Goal: Obtain resource: Obtain resource

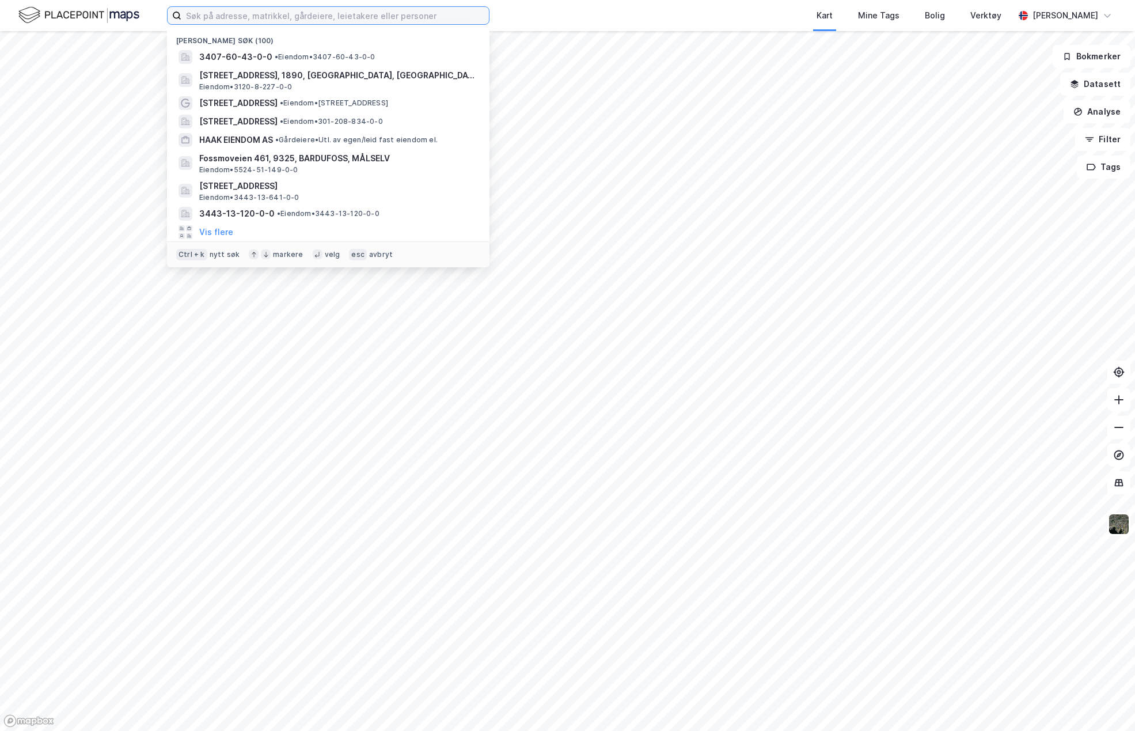
click at [228, 20] on input at bounding box center [335, 15] width 308 height 17
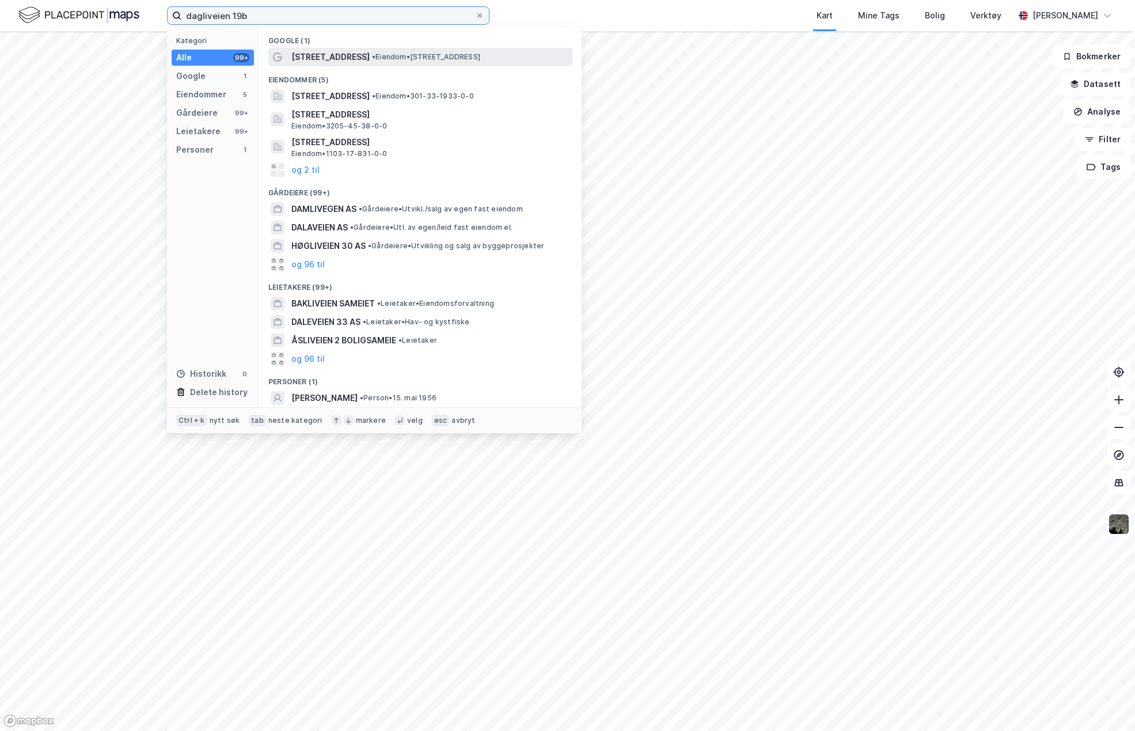
type input "dagliveien 19b"
click at [306, 55] on span "[STREET_ADDRESS]" at bounding box center [330, 57] width 78 height 14
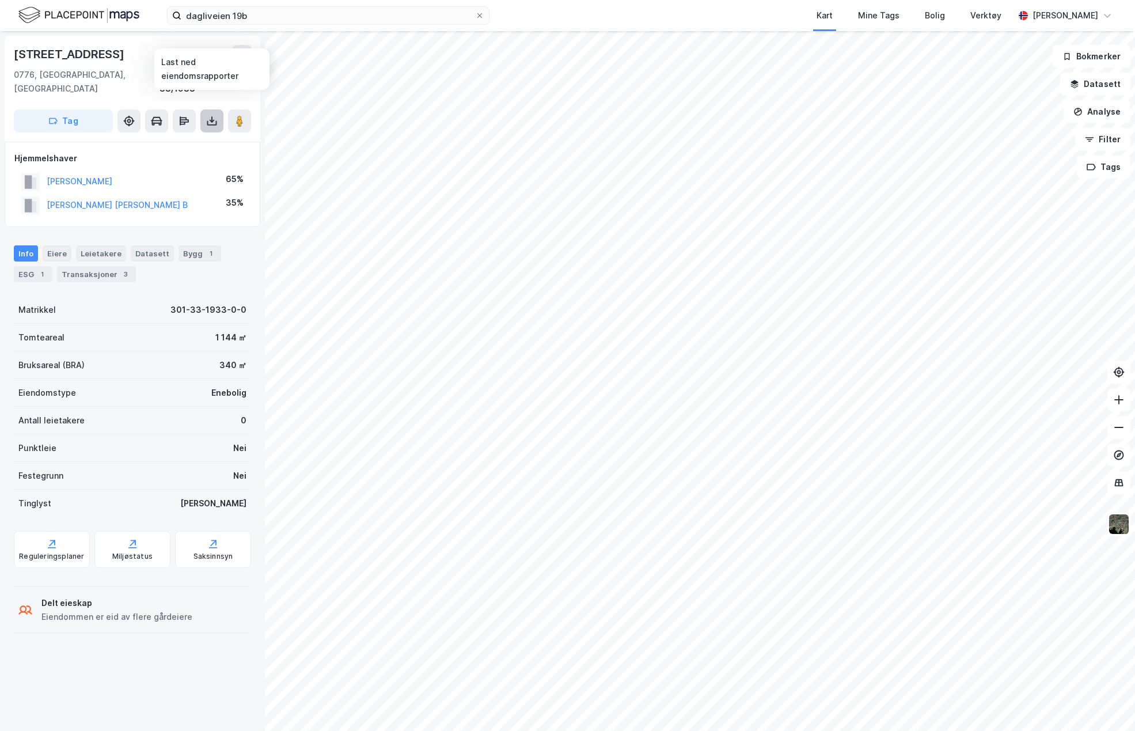
click at [207, 115] on icon at bounding box center [212, 121] width 12 height 12
click at [179, 139] on div "Last ned grunnbok" at bounding box center [155, 143] width 67 height 9
click at [481, 16] on icon at bounding box center [479, 15] width 7 height 7
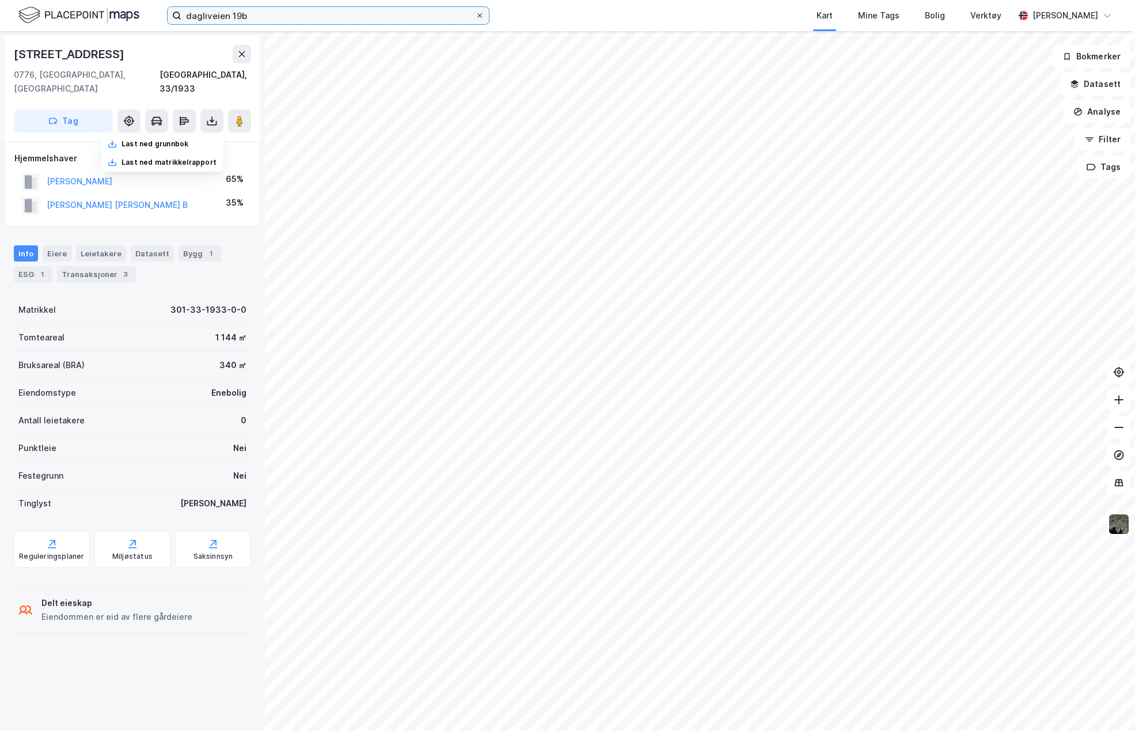
click at [475, 16] on input "dagliveien 19b" at bounding box center [328, 15] width 294 height 17
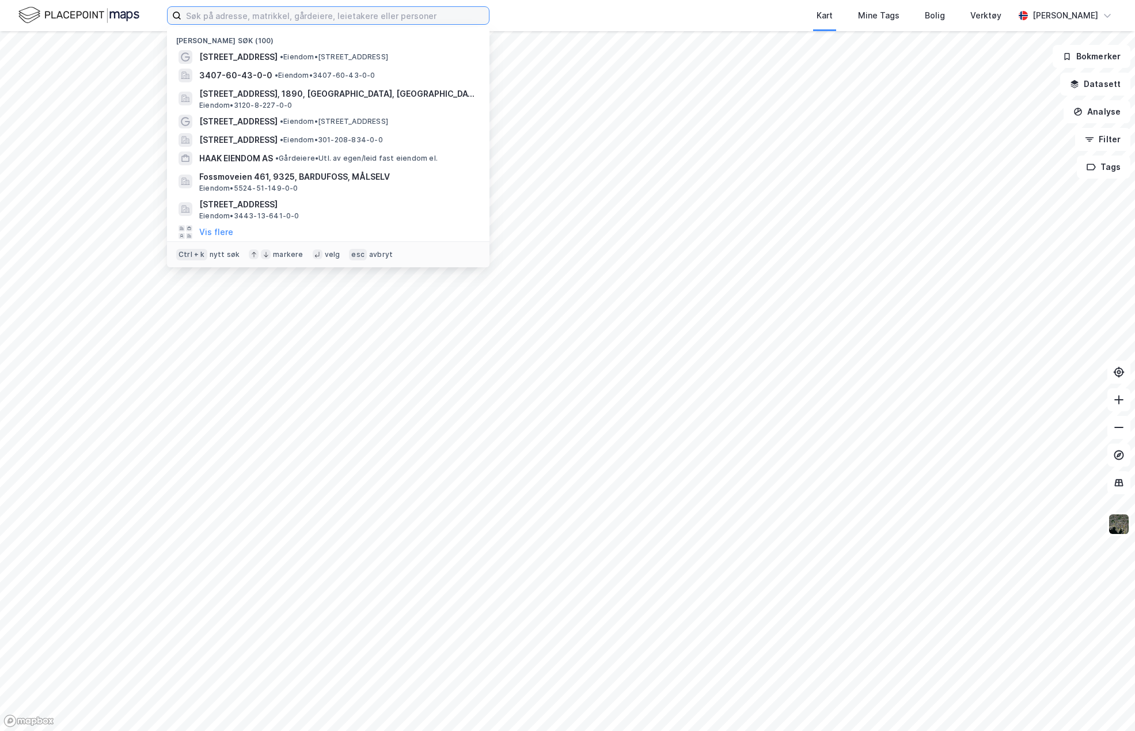
click at [425, 15] on input at bounding box center [335, 15] width 308 height 17
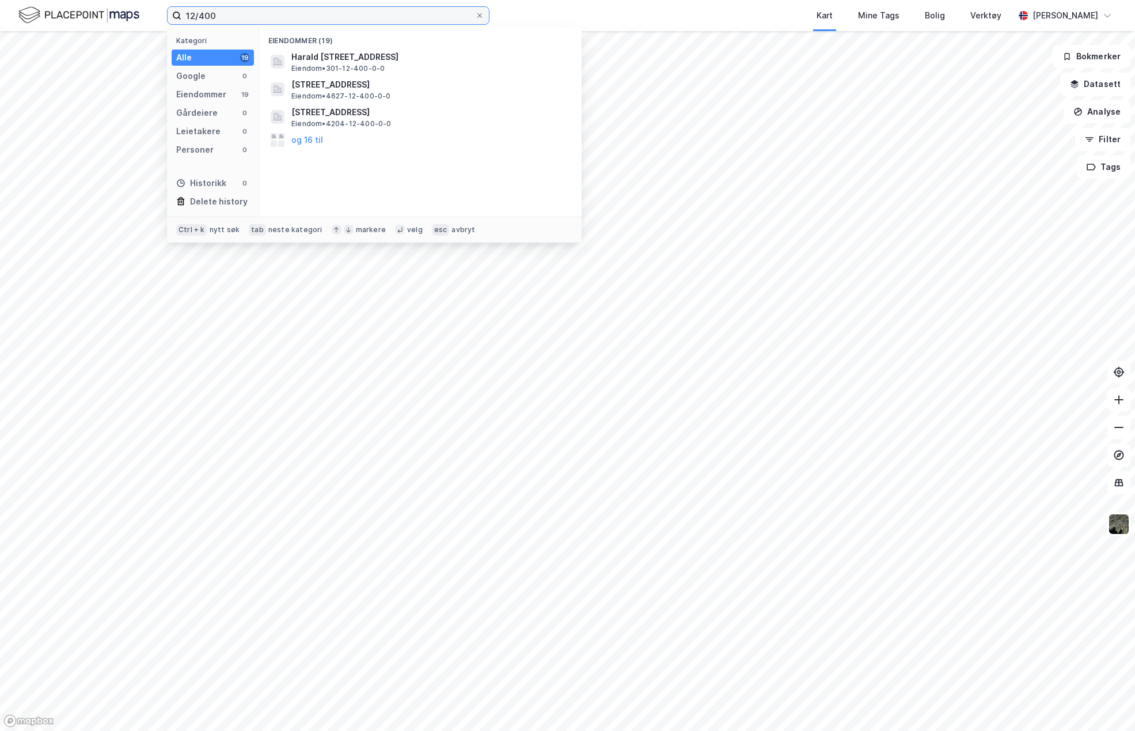
click at [231, 16] on input "12/400" at bounding box center [328, 15] width 294 height 17
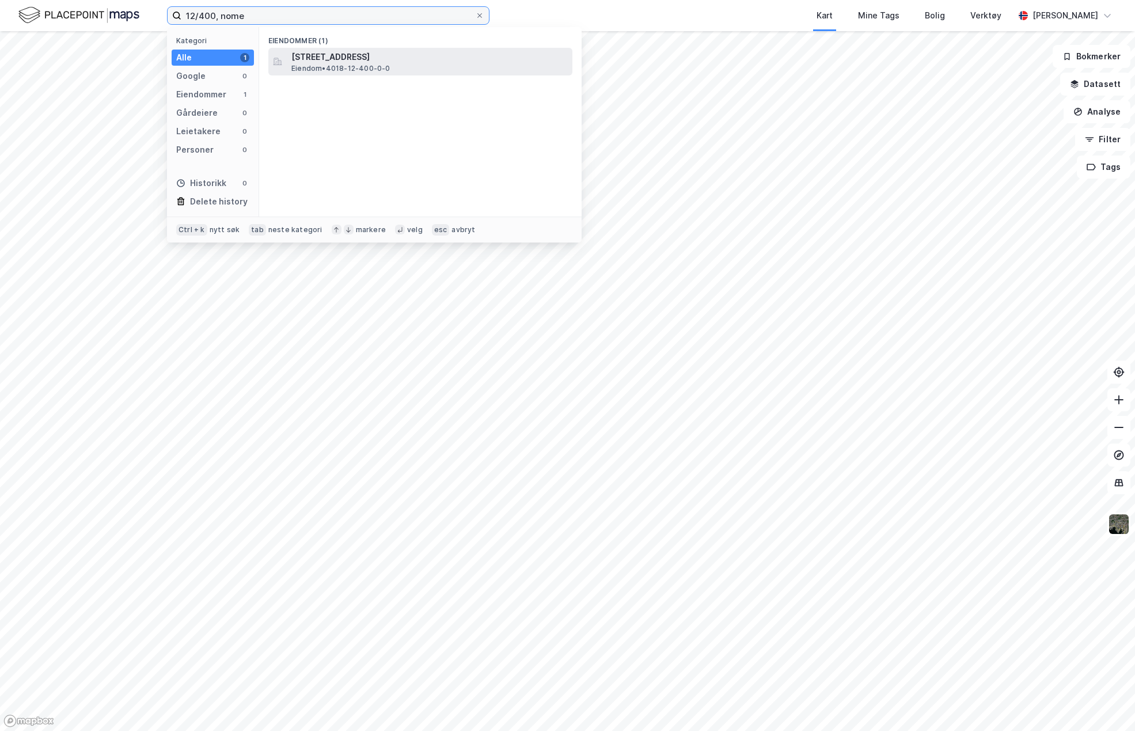
type input "12/400, nome"
click at [331, 60] on span "[STREET_ADDRESS]" at bounding box center [429, 57] width 276 height 14
